Goal: Book appointment/travel/reservation

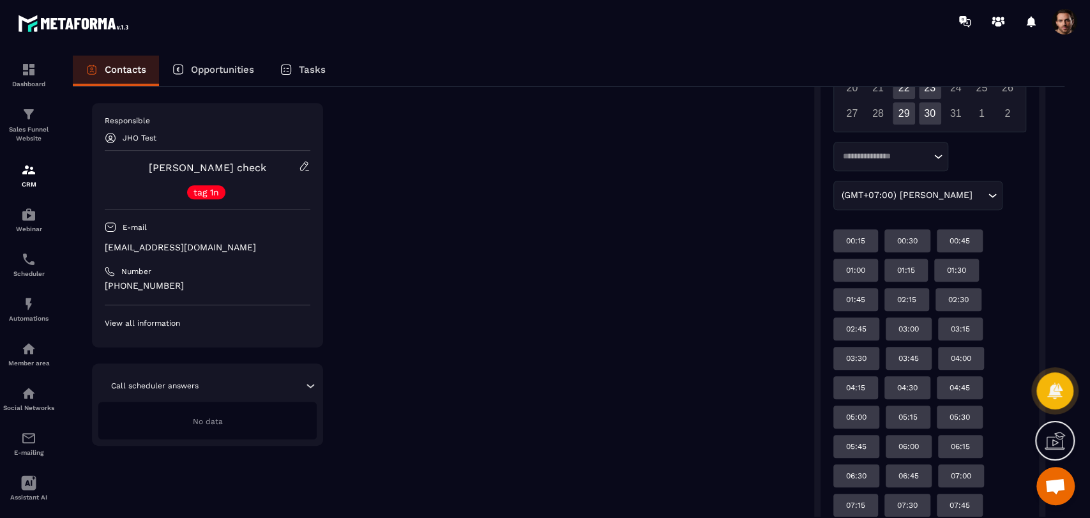
scroll to position [473, 0]
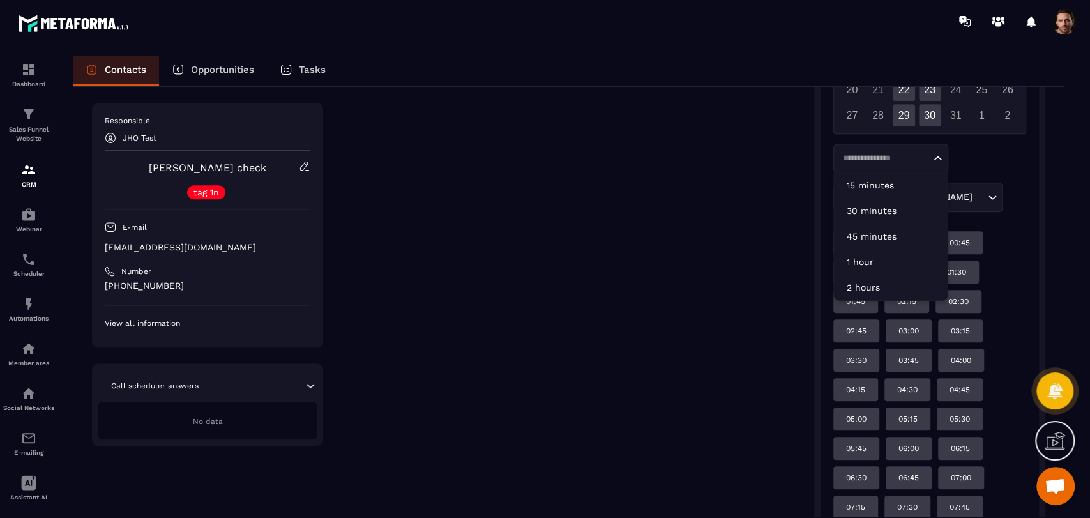
click at [907, 156] on input "Search for option" at bounding box center [885, 158] width 92 height 13
click at [907, 177] on li "15 minutes" at bounding box center [891, 185] width 114 height 26
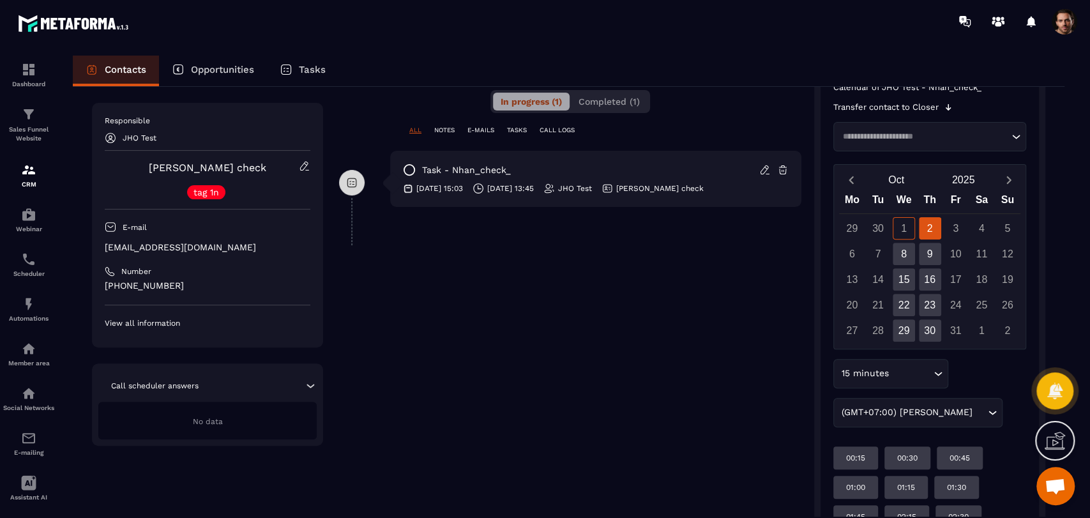
scroll to position [257, 0]
click at [928, 261] on div "9" at bounding box center [930, 255] width 22 height 22
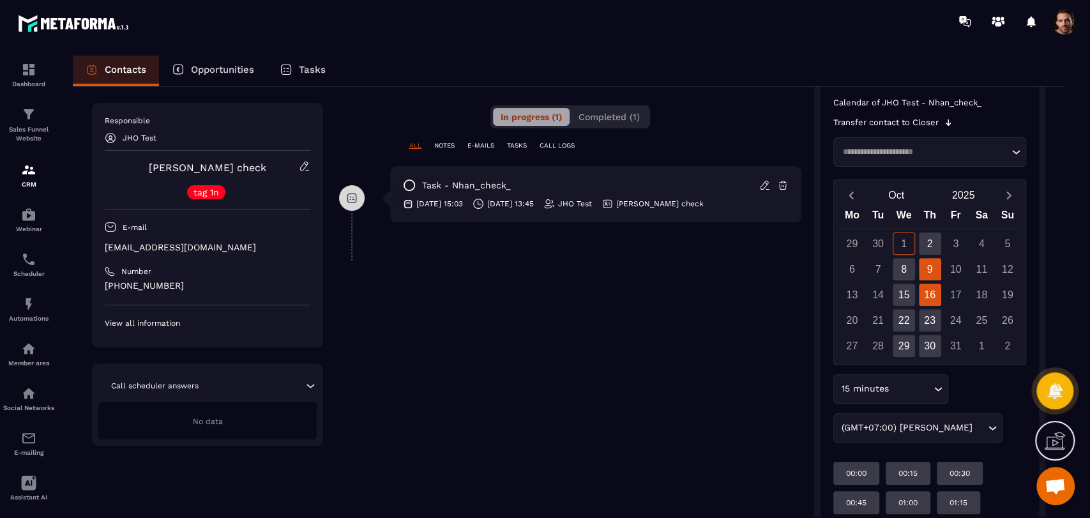
scroll to position [242, 0]
click at [934, 300] on div "16" at bounding box center [930, 295] width 22 height 22
click at [928, 389] on input "Search for option" at bounding box center [911, 390] width 39 height 14
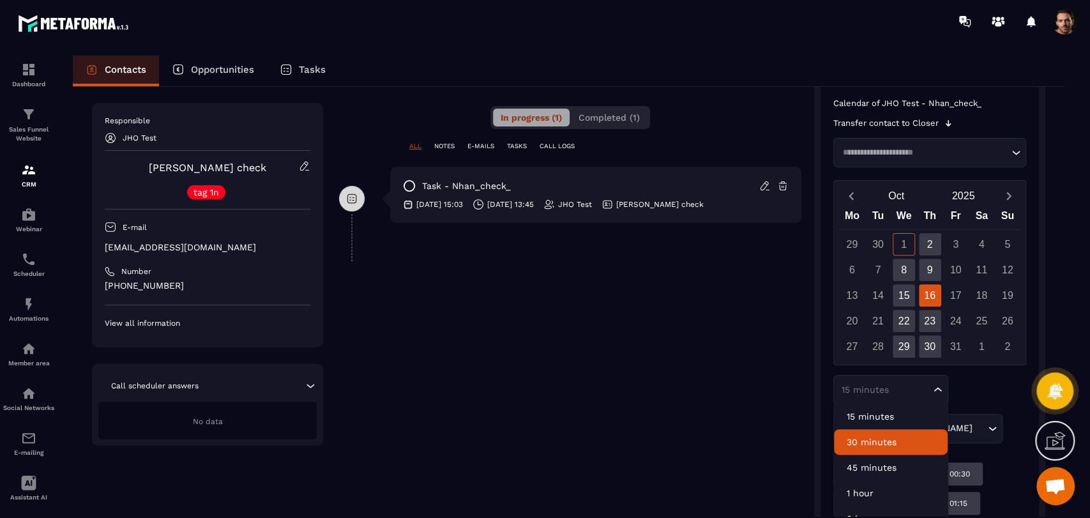
click at [883, 432] on li "30 minutes" at bounding box center [891, 442] width 114 height 26
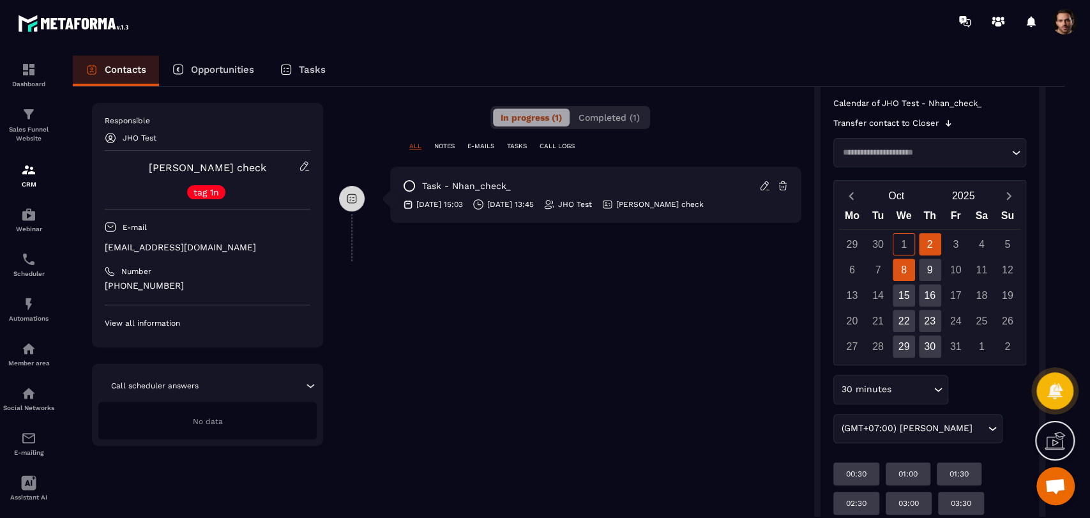
click at [908, 262] on div "8" at bounding box center [904, 270] width 22 height 22
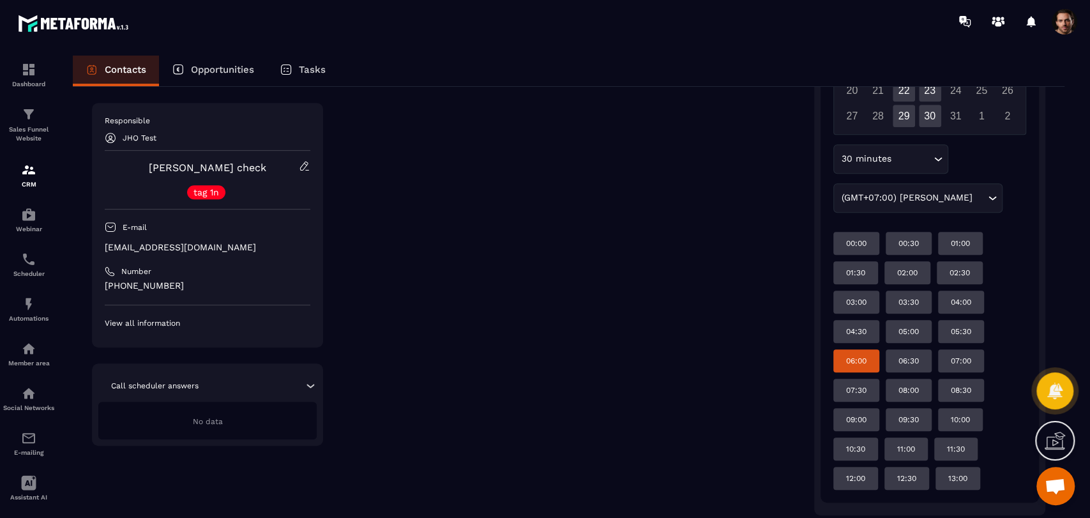
scroll to position [472, 0]
click at [841, 354] on div "06:00" at bounding box center [856, 361] width 46 height 23
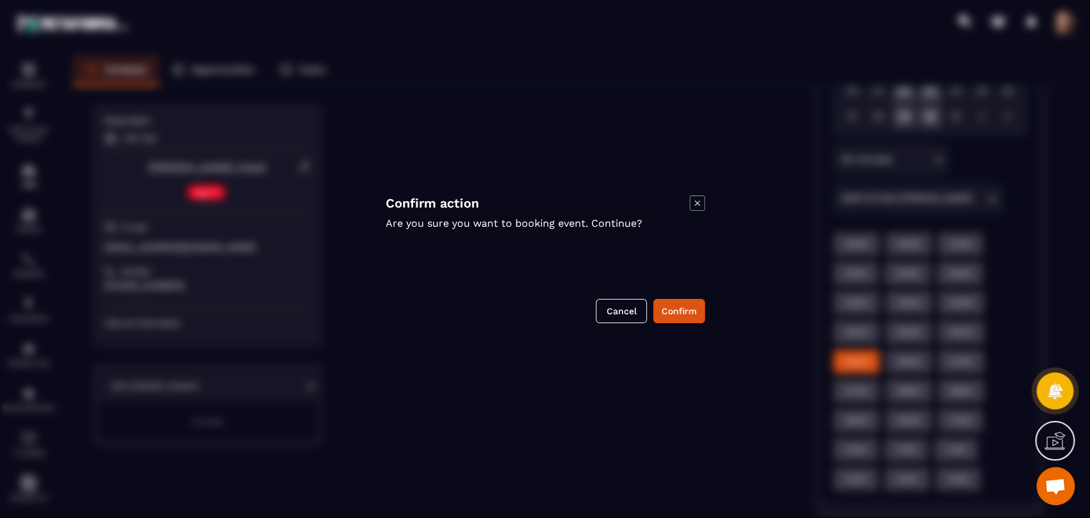
drag, startPoint x: 841, startPoint y: 354, endPoint x: 647, endPoint y: 468, distance: 225.0
click at [647, 468] on div "Modal window" at bounding box center [545, 259] width 1090 height 518
click at [690, 208] on icon "Modal window" at bounding box center [697, 202] width 15 height 15
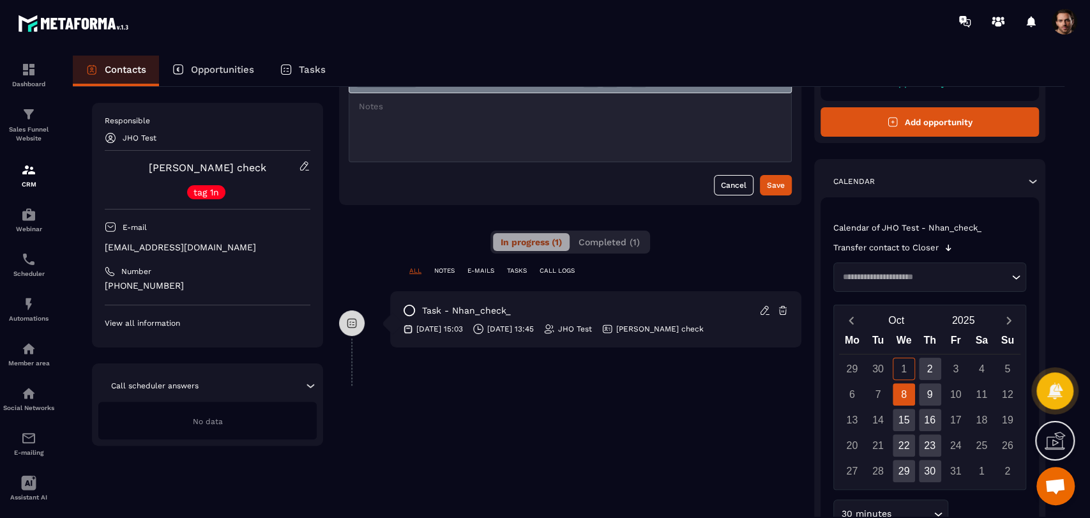
scroll to position [188, 0]
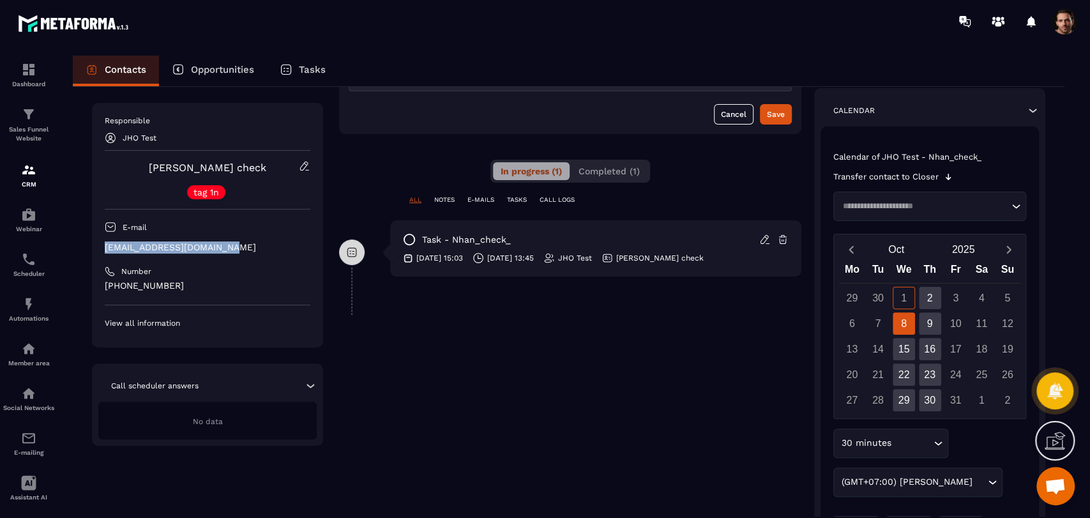
drag, startPoint x: 250, startPoint y: 244, endPoint x: 100, endPoint y: 247, distance: 150.1
click at [100, 247] on div "Responsible JHO Test [PERSON_NAME] check tag 1n E-mail [EMAIL_ADDRESS][DOMAIN_N…" at bounding box center [207, 225] width 231 height 245
copy p "[EMAIL_ADDRESS][DOMAIN_NAME]"
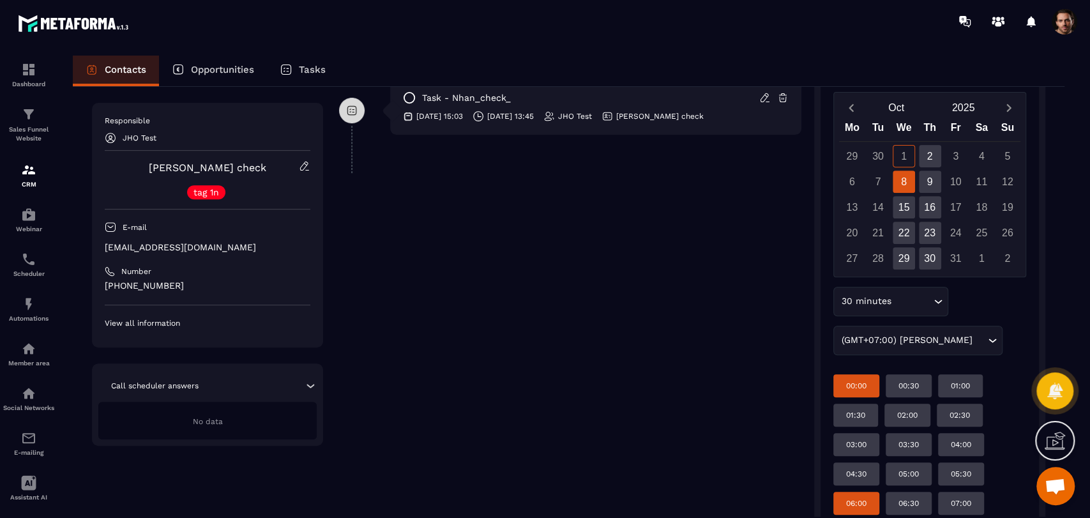
click at [857, 390] on div "00:00" at bounding box center [856, 385] width 46 height 23
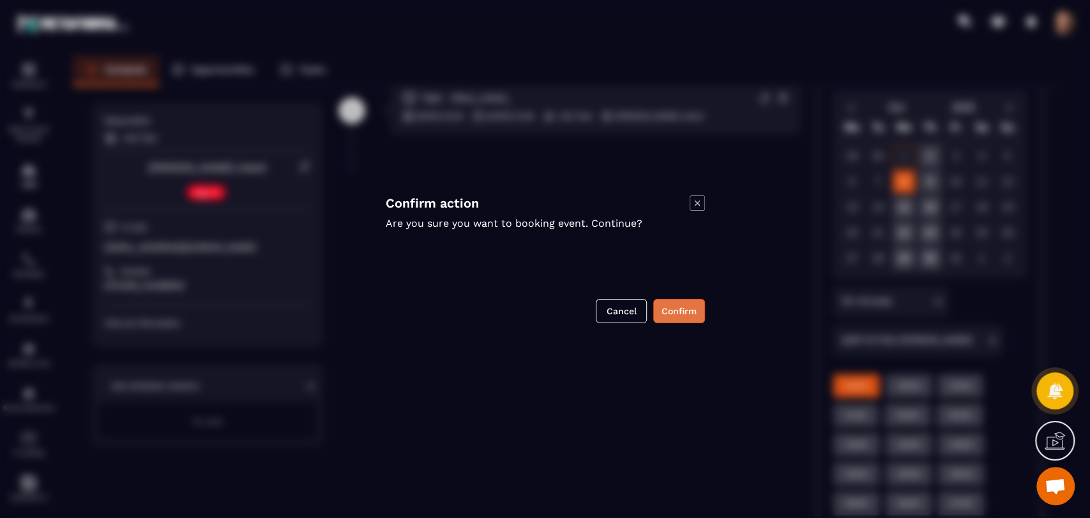
click at [671, 309] on button "Confirm" at bounding box center [679, 311] width 52 height 24
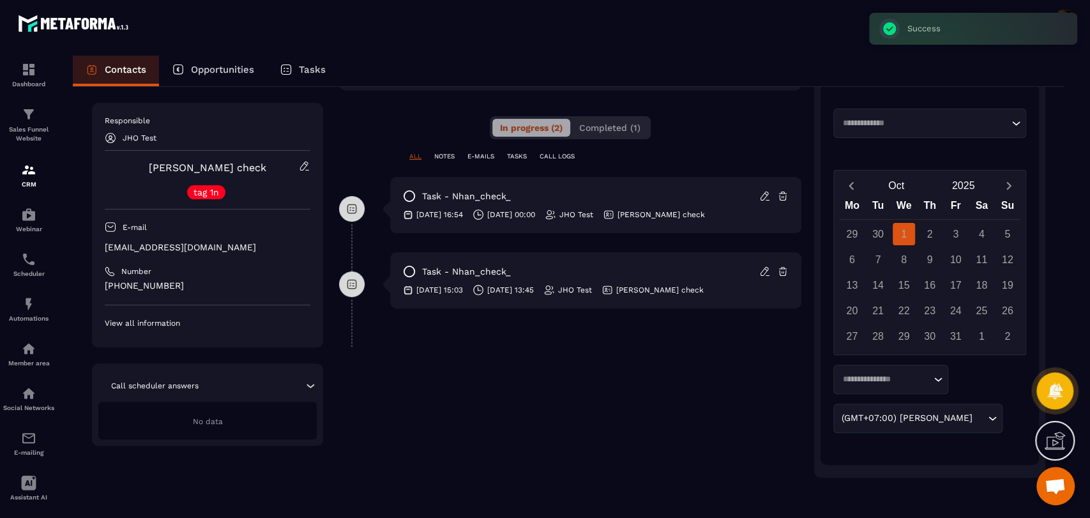
scroll to position [231, 0]
